Goal: Task Accomplishment & Management: Manage account settings

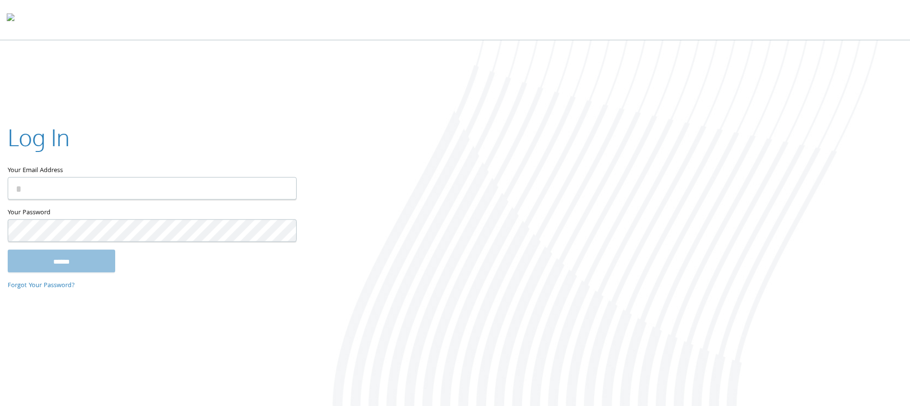
type input "**********"
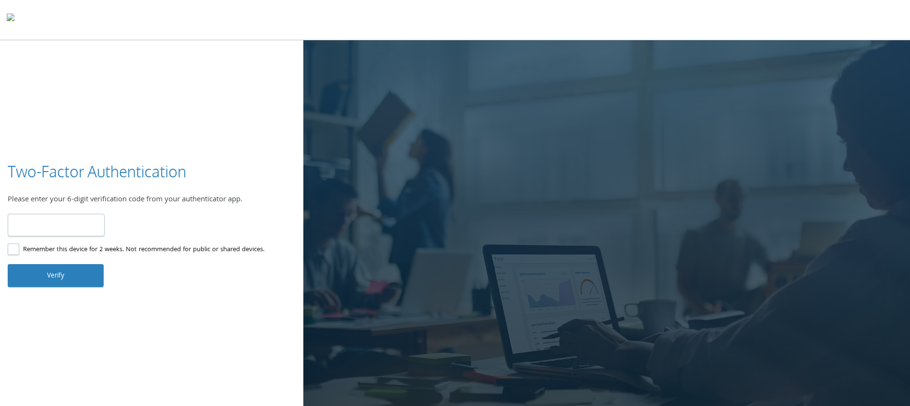
click at [65, 218] on input "number" at bounding box center [56, 225] width 97 height 23
type input "******"
click at [61, 274] on button "Verify" at bounding box center [56, 275] width 96 height 23
